Goal: Find specific page/section: Find specific page/section

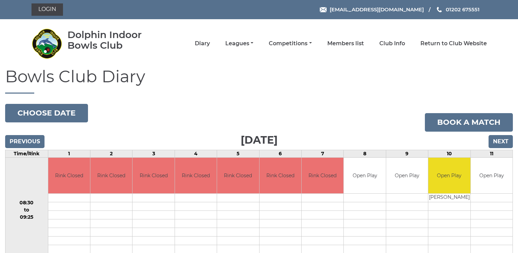
scroll to position [34, 0]
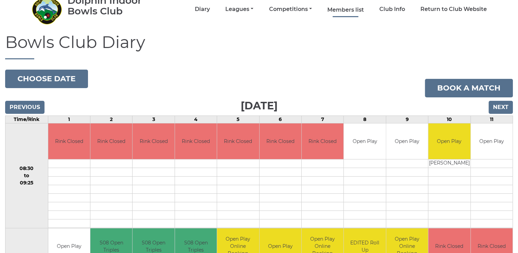
click at [354, 8] on link "Members list" at bounding box center [346, 10] width 37 height 8
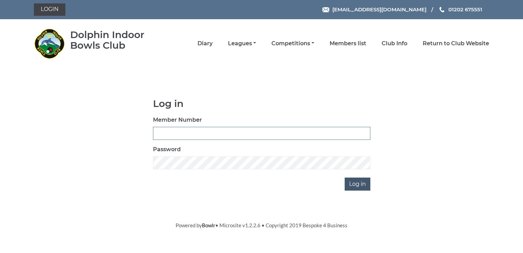
type input "2400"
click at [355, 185] on input "Log in" at bounding box center [358, 183] width 26 height 13
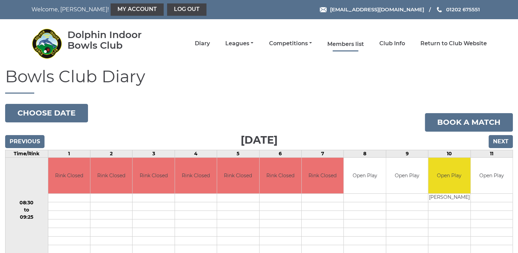
click at [353, 45] on link "Members list" at bounding box center [346, 44] width 37 height 8
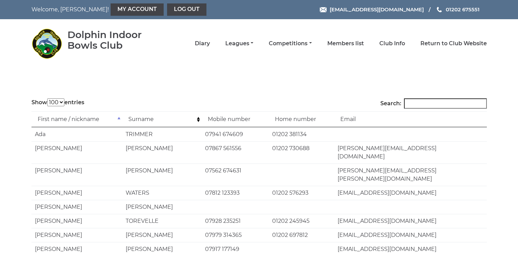
select select "100"
click at [419, 102] on input "Search:" at bounding box center [445, 103] width 83 height 10
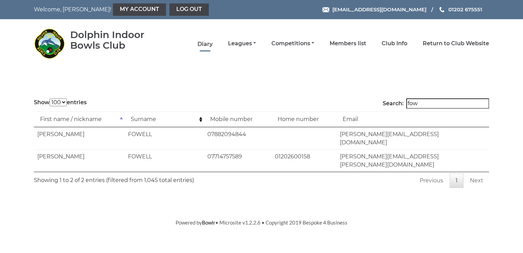
type input "fow"
click at [201, 44] on link "Diary" at bounding box center [205, 44] width 15 height 8
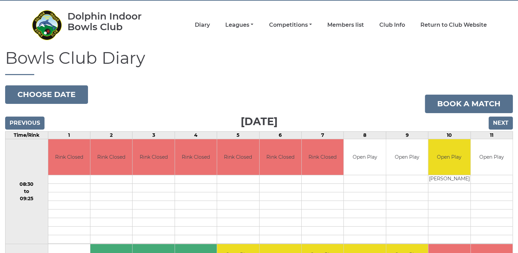
scroll to position [34, 0]
